Goal: Task Accomplishment & Management: Manage account settings

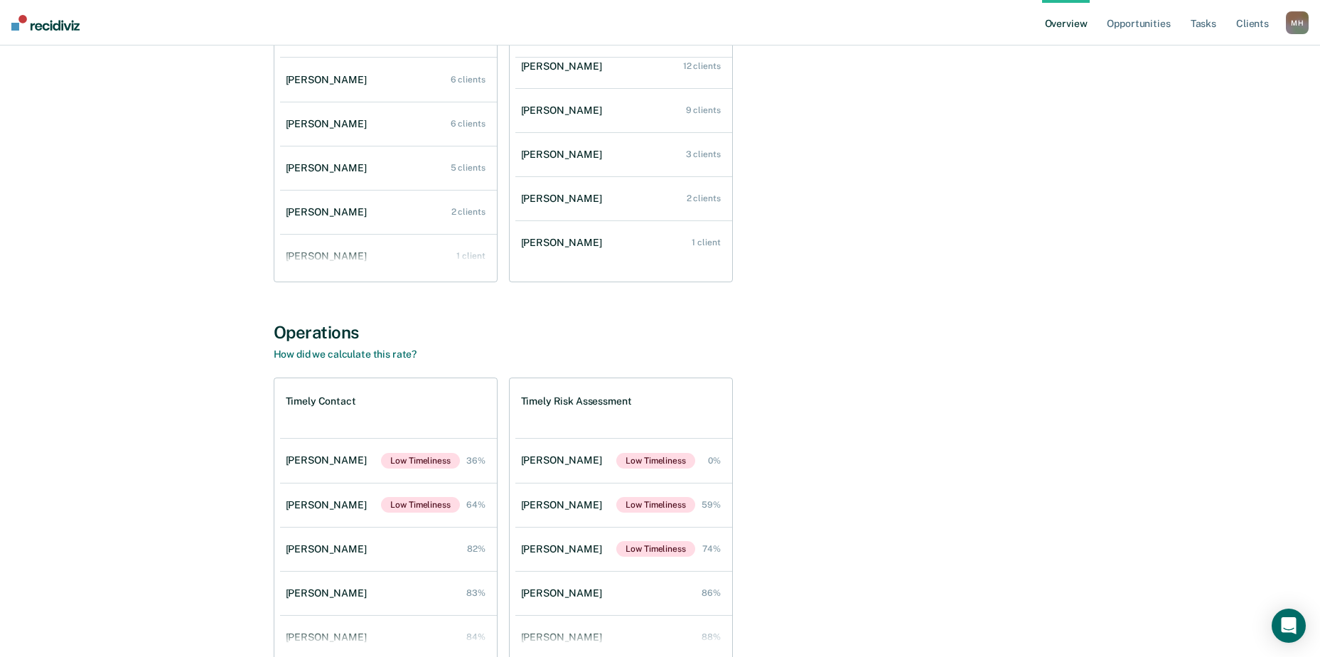
scroll to position [294, 0]
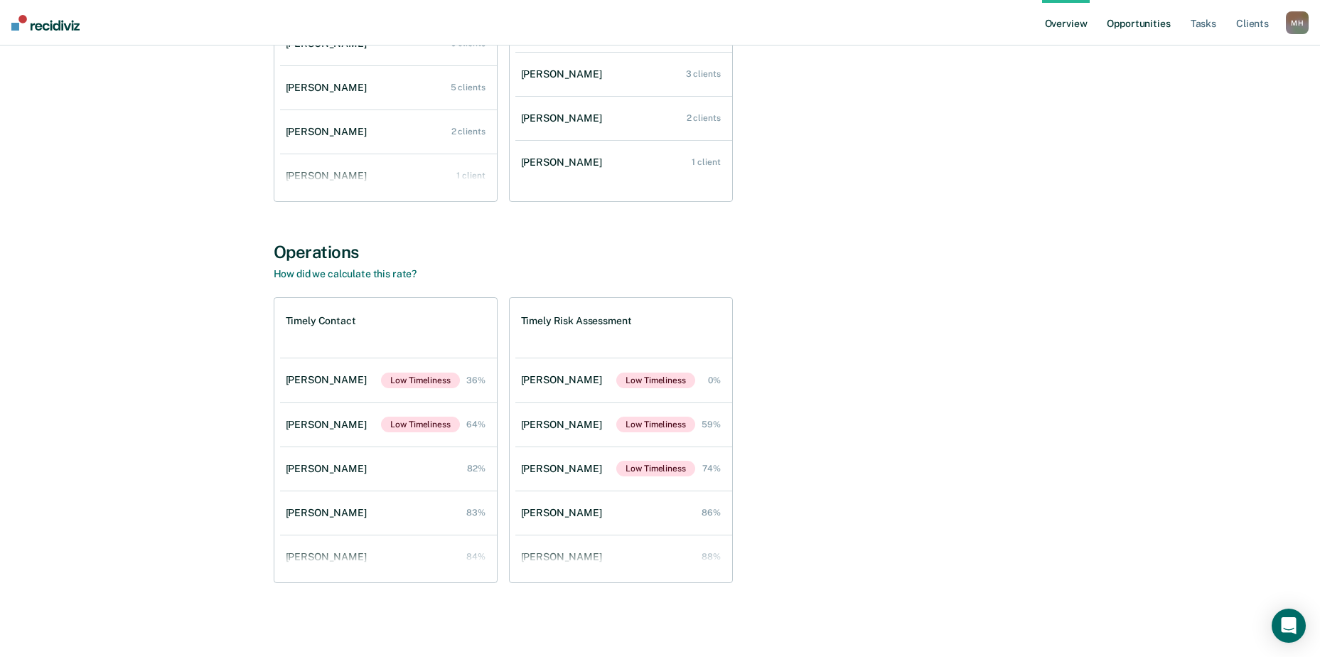
click at [1122, 24] on link "Opportunities" at bounding box center [1138, 22] width 69 height 45
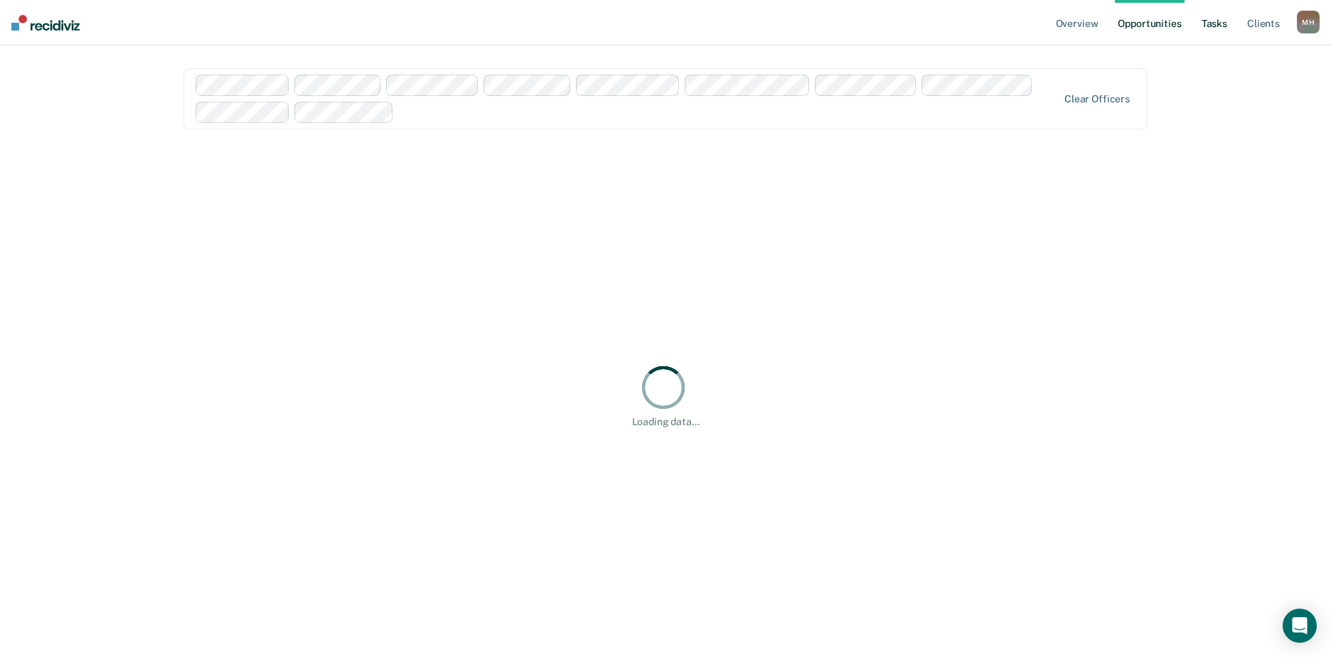
click at [1220, 21] on link "Tasks" at bounding box center [1214, 22] width 31 height 45
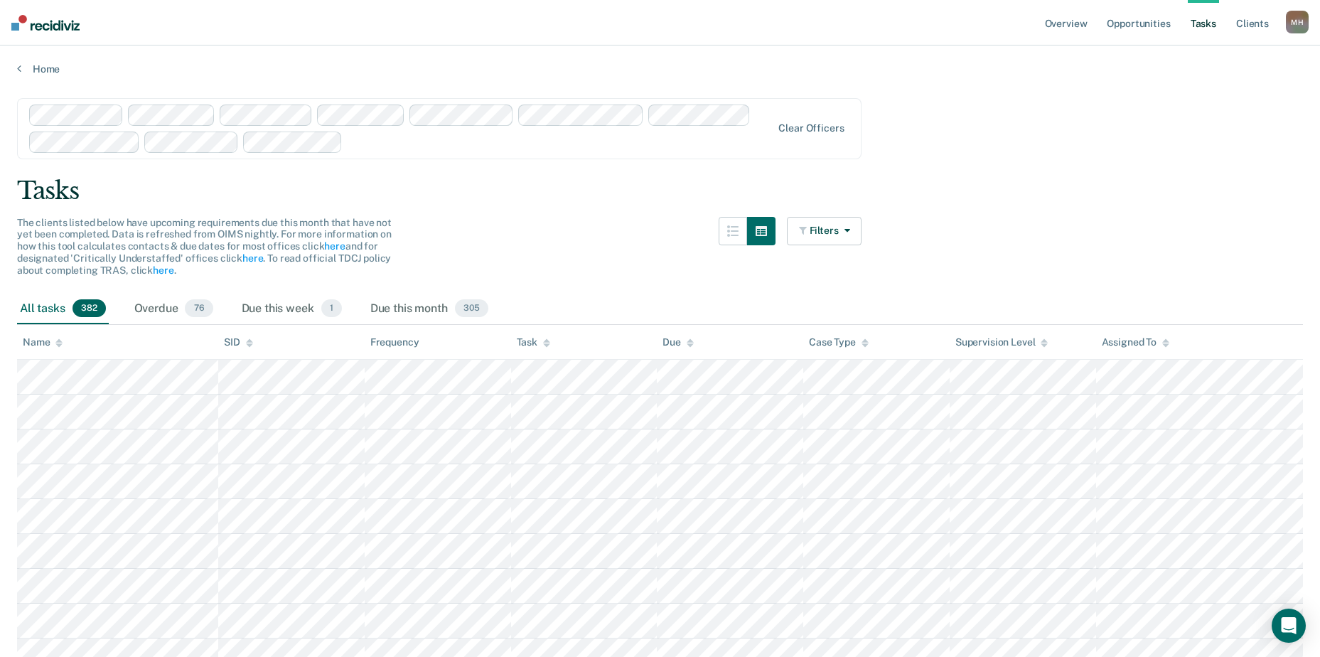
click at [48, 343] on div "Name" at bounding box center [43, 342] width 40 height 12
click at [182, 305] on div "Overdue 76" at bounding box center [174, 309] width 85 height 31
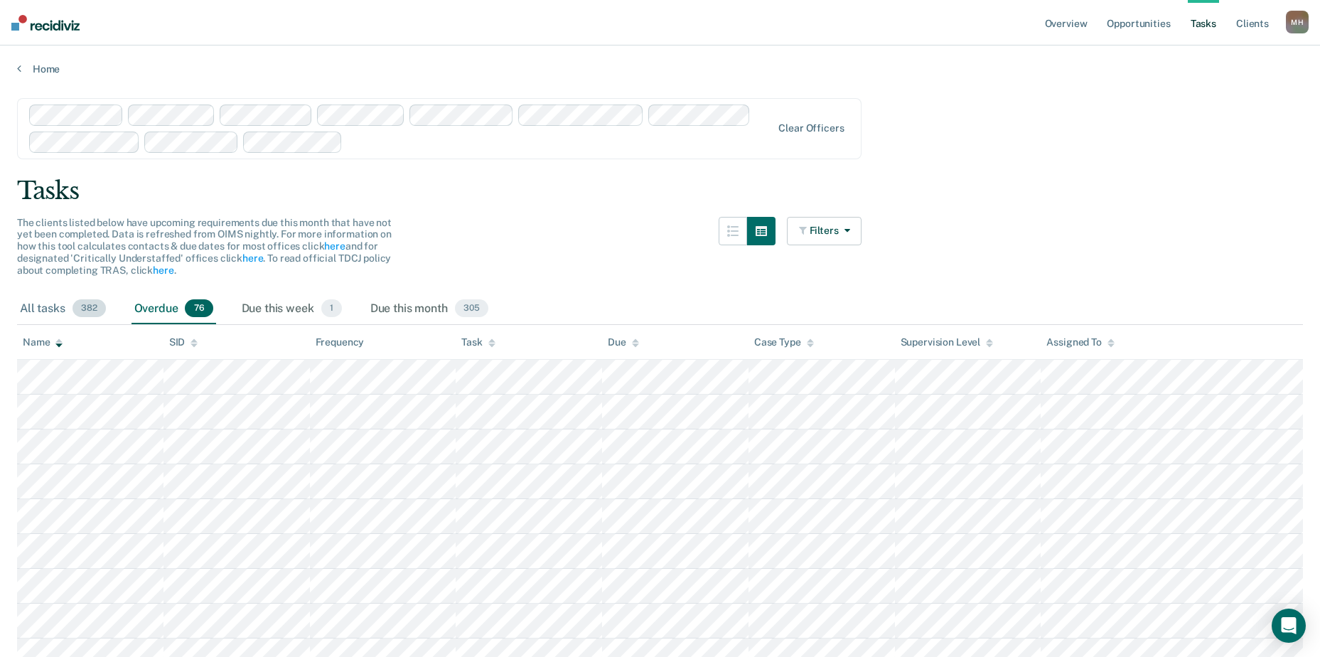
click at [51, 306] on div "All tasks 382" at bounding box center [63, 309] width 92 height 31
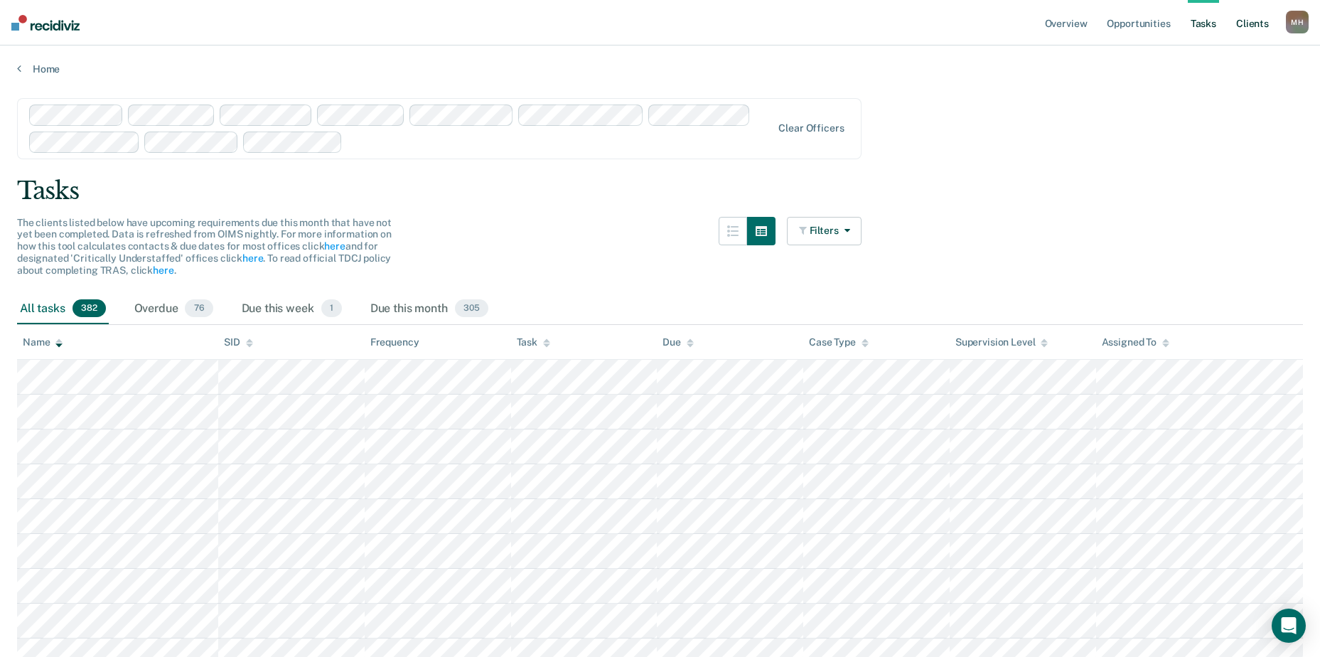
click at [1248, 26] on link "Client s" at bounding box center [1252, 22] width 38 height 45
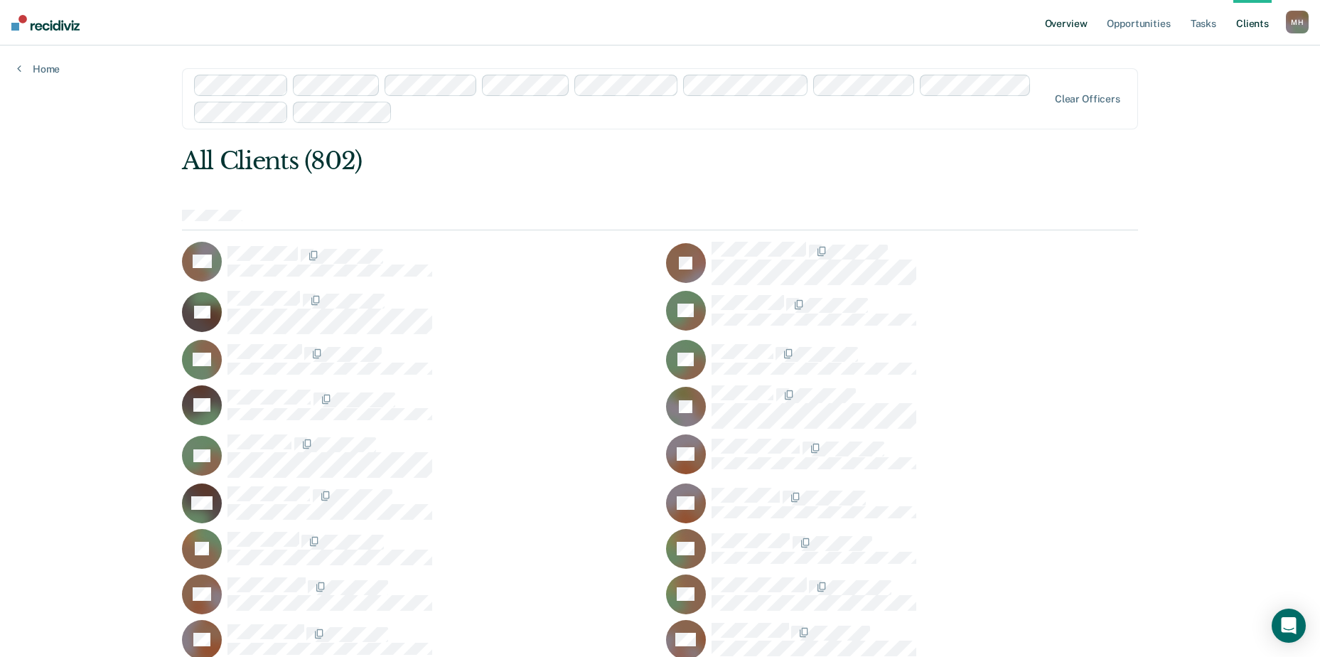
click at [1061, 19] on link "Overview" at bounding box center [1066, 22] width 48 height 45
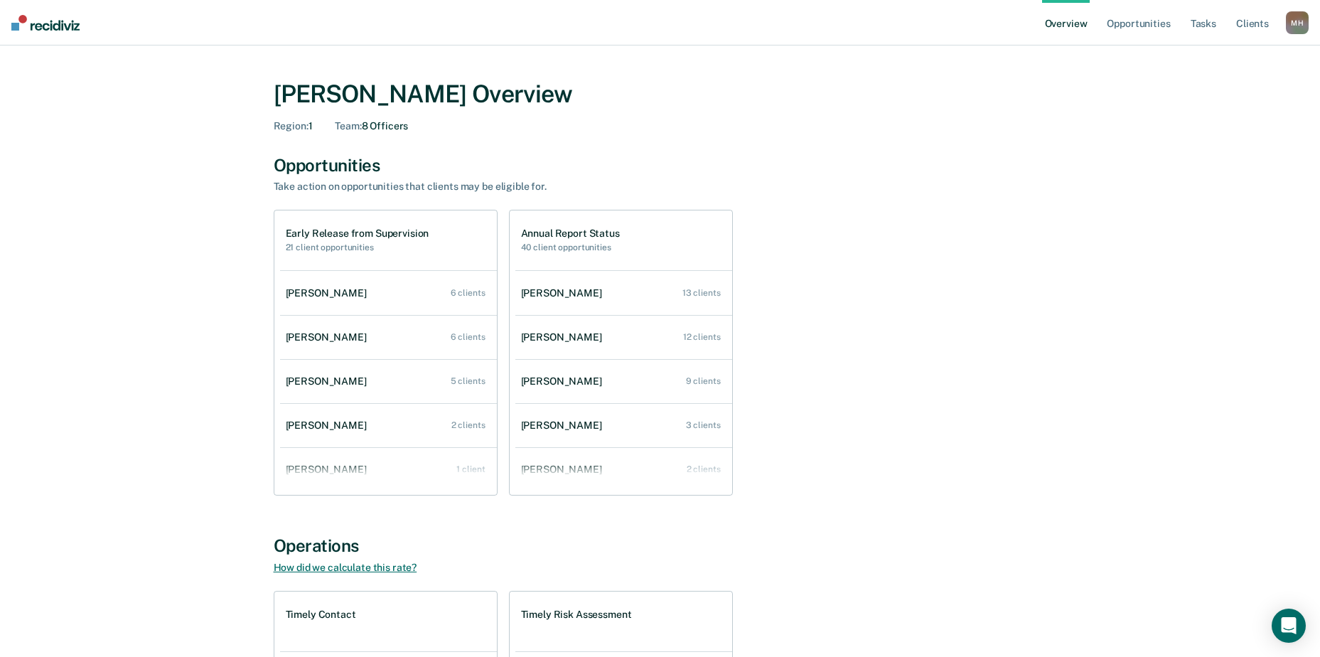
click at [348, 566] on link "How did we calculate this rate?" at bounding box center [346, 567] width 144 height 11
click at [73, 19] on img at bounding box center [45, 23] width 68 height 16
click at [321, 294] on div "[PERSON_NAME]" at bounding box center [329, 293] width 87 height 12
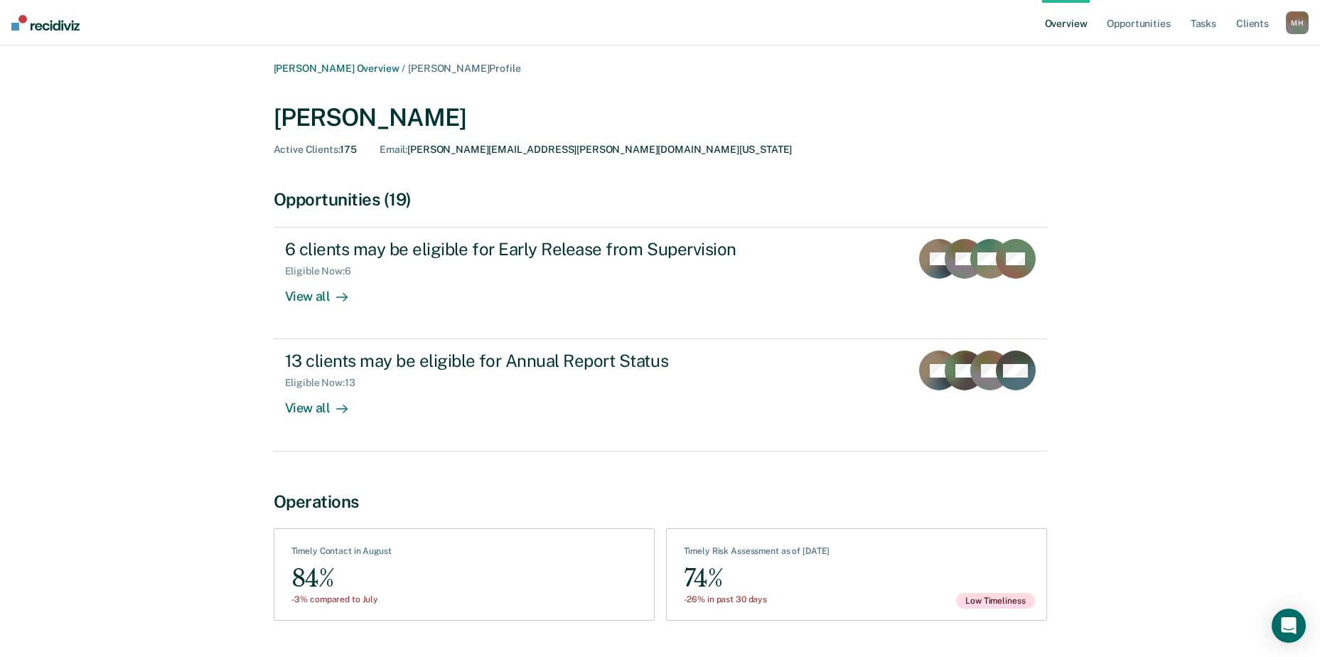
click at [1307, 16] on div "M H" at bounding box center [1297, 22] width 23 height 23
click at [53, 28] on img at bounding box center [45, 23] width 68 height 16
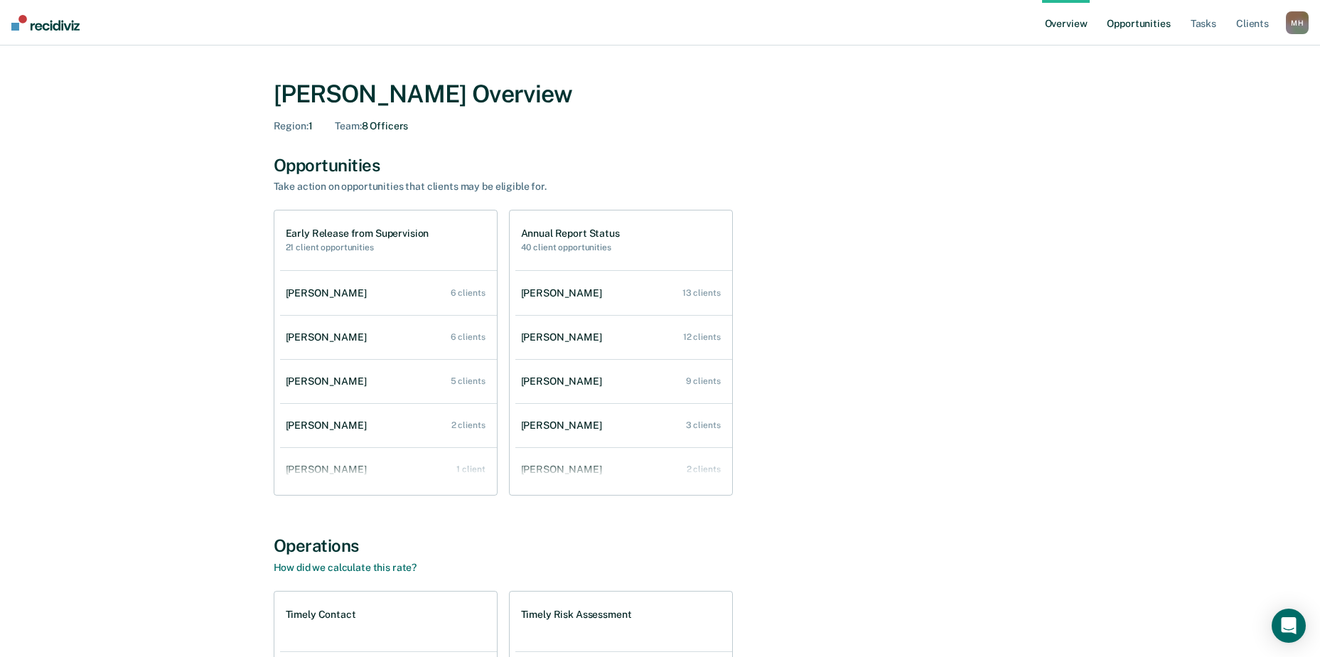
click at [1135, 22] on link "Opportunities" at bounding box center [1138, 22] width 69 height 45
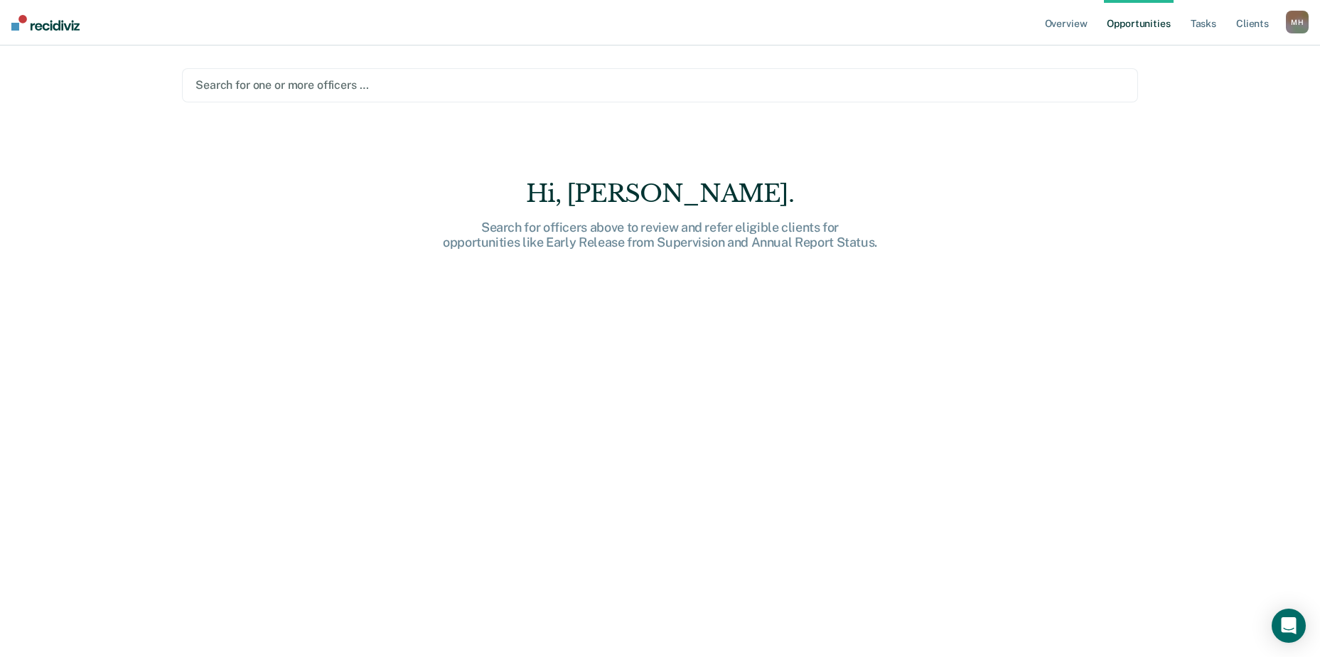
click at [358, 77] on div at bounding box center [659, 85] width 929 height 16
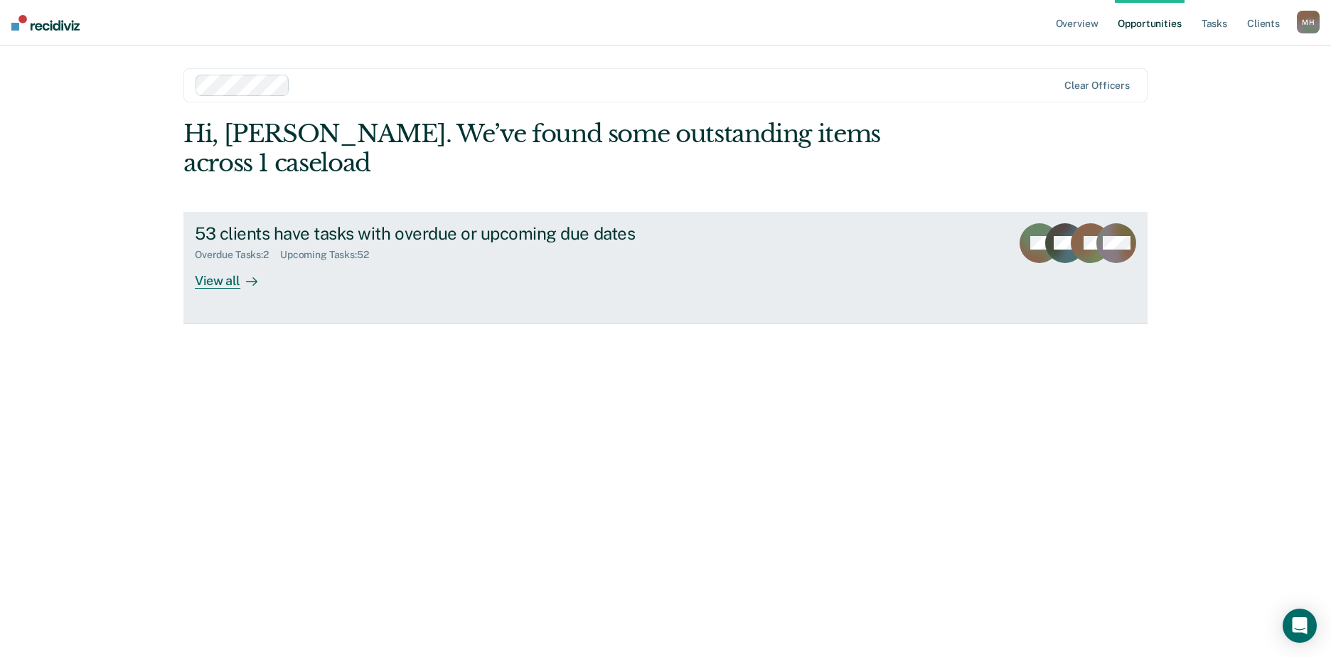
click at [219, 261] on div "View all" at bounding box center [235, 275] width 80 height 28
